Goal: Task Accomplishment & Management: Complete application form

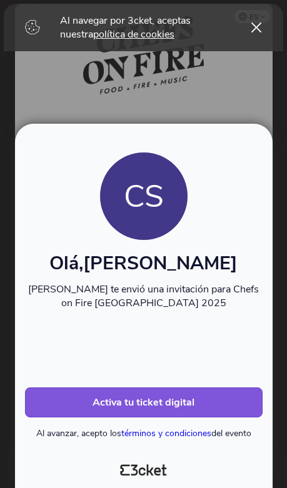
click at [197, 409] on button "Activa tu ticket digital" at bounding box center [143, 402] width 237 height 30
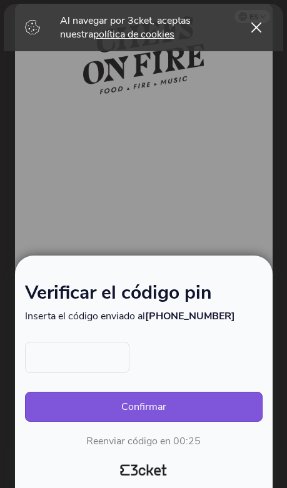
click at [91, 368] on input "text" at bounding box center [77, 357] width 104 height 31
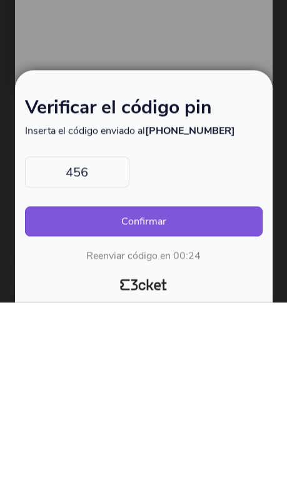
type input "4564"
click at [143, 391] on button "Confirmar" at bounding box center [143, 406] width 237 height 30
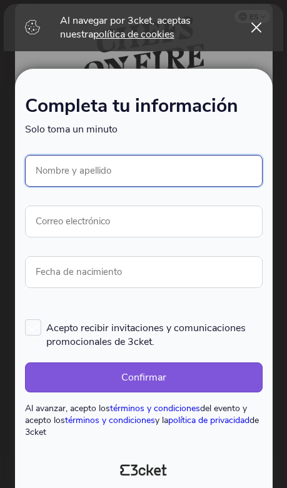
click at [49, 155] on input "Nombre y apellido" at bounding box center [143, 171] width 237 height 32
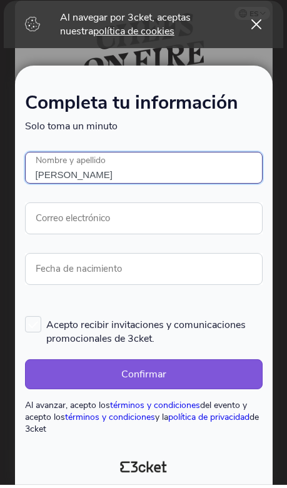
type input "[PERSON_NAME]"
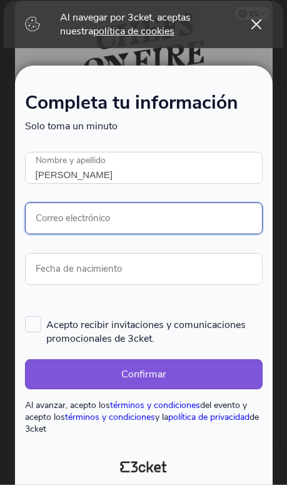
click at [44, 205] on input "Correo electrónico" at bounding box center [143, 221] width 237 height 32
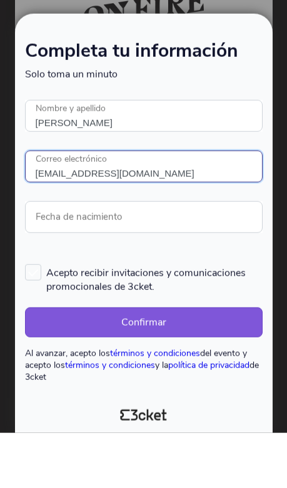
type input "suarezrmc@madrid.es"
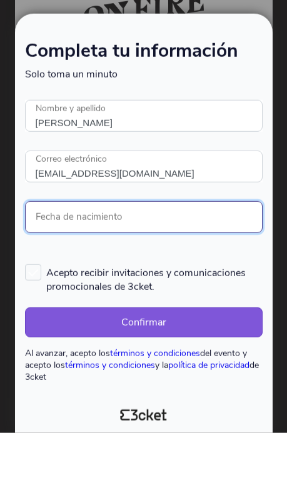
click at [44, 256] on input "Fecha de nacimiento" at bounding box center [143, 272] width 237 height 32
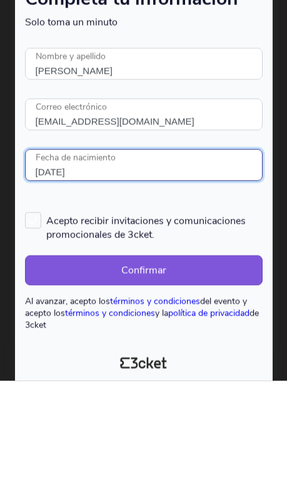
type input "15/11/1974"
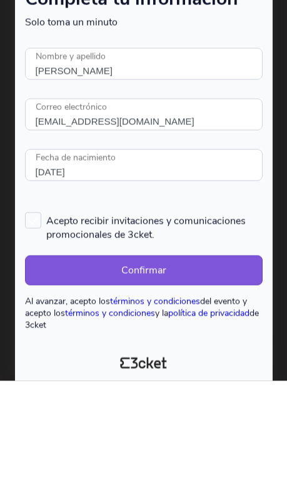
click at [41, 197] on form "Completa tu información Solo toma un minuto Ocurrió un error. Inténtelo de nuev…" at bounding box center [143, 267] width 237 height 340
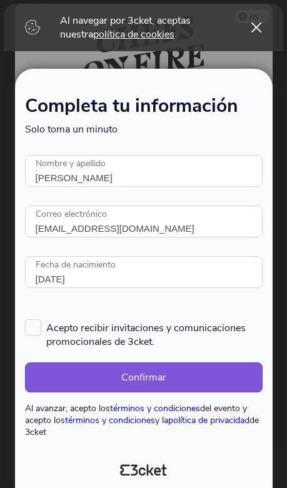
click at [39, 319] on label "Acepto recibir invitaciones y comunicaciones promocionales de 3cket." at bounding box center [143, 333] width 237 height 29
click at [26, 318] on input "Acepto recibir invitaciones y comunicaciones promocionales de 3cket." at bounding box center [25, 318] width 1 height 1
checkbox input "true"
click at [220, 377] on button "Confirmar" at bounding box center [143, 377] width 237 height 30
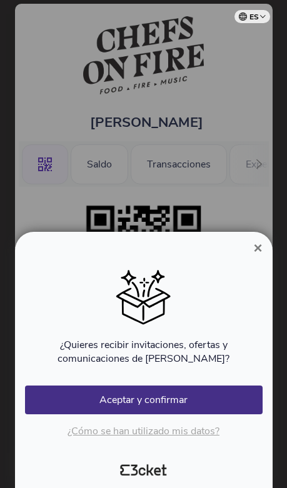
click at [210, 400] on button "Aceptar y confirmar" at bounding box center [143, 399] width 237 height 29
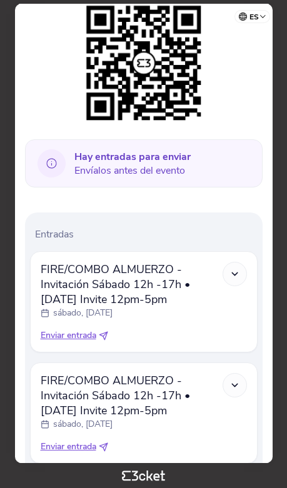
scroll to position [195, 0]
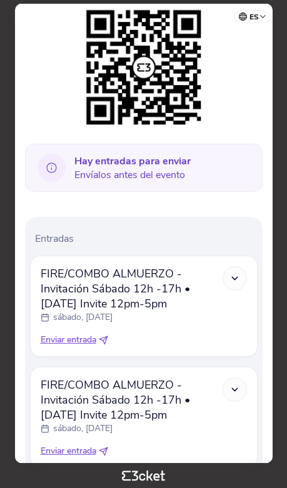
click at [92, 159] on b "Hay entradas para enviar" at bounding box center [132, 161] width 116 height 14
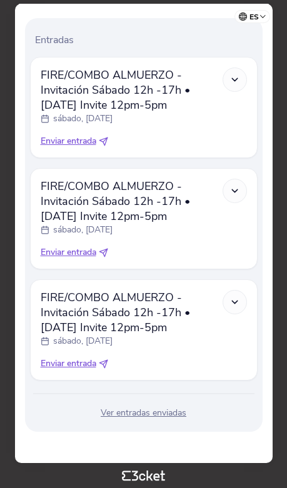
scroll to position [408, 0]
click at [181, 403] on div "Entradas FIRE/COMBO ALMUERZO - Invitación Sábado 12h -17h • [DATE] Invite 12pm-…" at bounding box center [143, 224] width 237 height 413
click at [146, 414] on div "Ver entradas enviadas" at bounding box center [143, 412] width 227 height 12
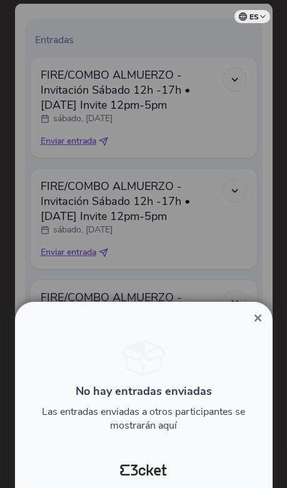
click at [253, 309] on span "×" at bounding box center [257, 317] width 9 height 17
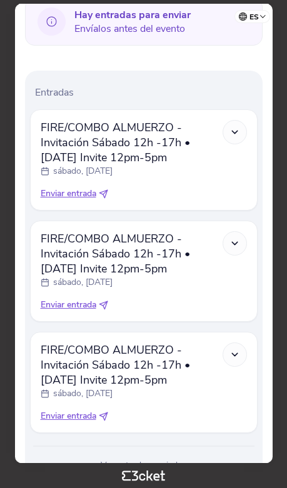
scroll to position [337, 0]
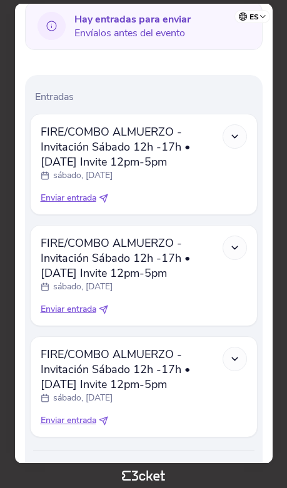
click at [76, 200] on span "Enviar entrada" at bounding box center [69, 198] width 56 height 12
select select "34"
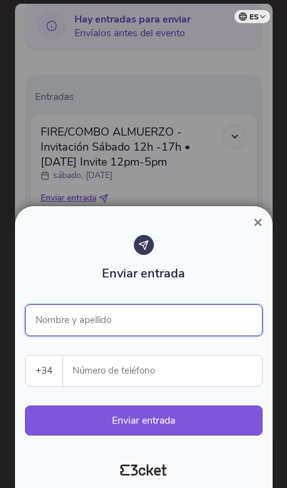
click at [205, 318] on input "Nombre y apellido" at bounding box center [143, 320] width 237 height 32
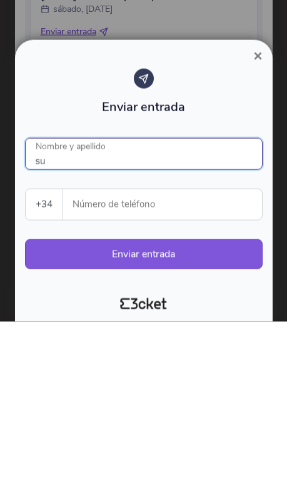
type input "su"
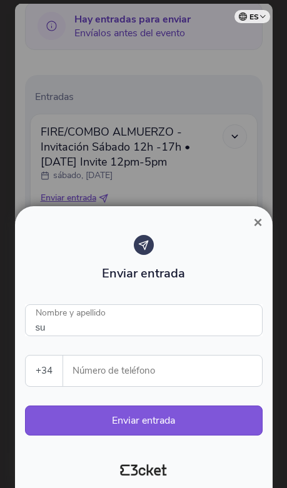
click at [268, 216] on button "×" at bounding box center [257, 222] width 29 height 15
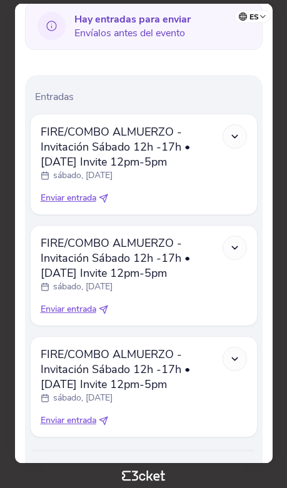
click at [69, 22] on div "Hay entradas para enviar Envíalos antes del evento" at bounding box center [143, 26] width 237 height 48
